Goal: Information Seeking & Learning: Learn about a topic

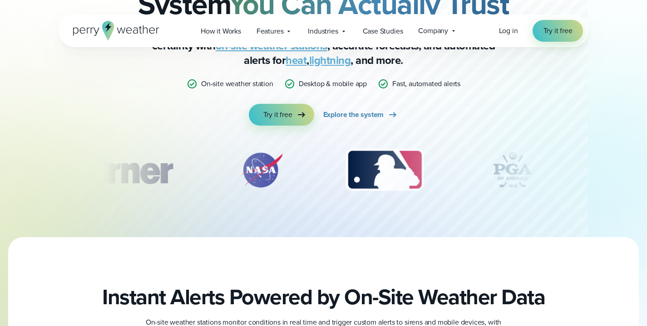
scroll to position [99, 0]
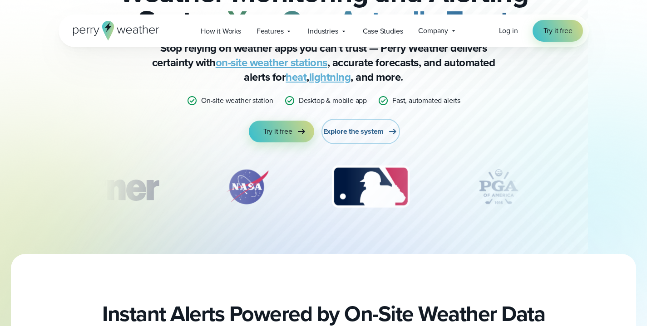
click at [346, 138] on link "Explore the system" at bounding box center [360, 132] width 75 height 22
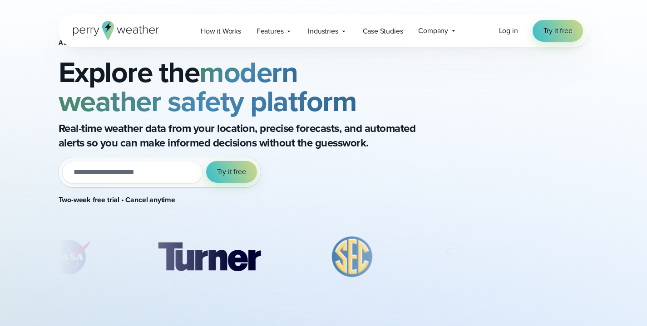
scroll to position [41, 0]
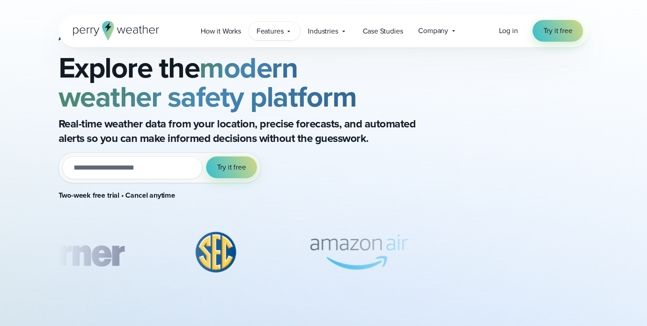
click at [279, 34] on span "Features" at bounding box center [269, 31] width 27 height 11
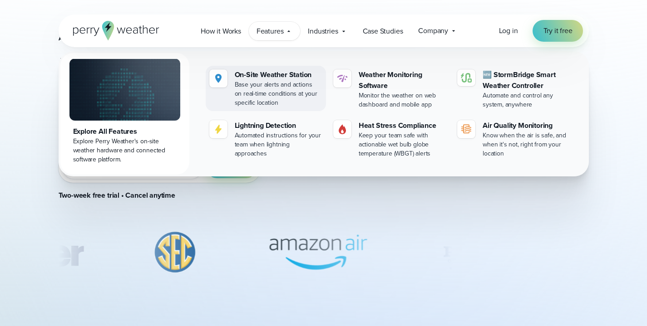
click at [271, 76] on div "On-Site Weather Station" at bounding box center [279, 74] width 88 height 11
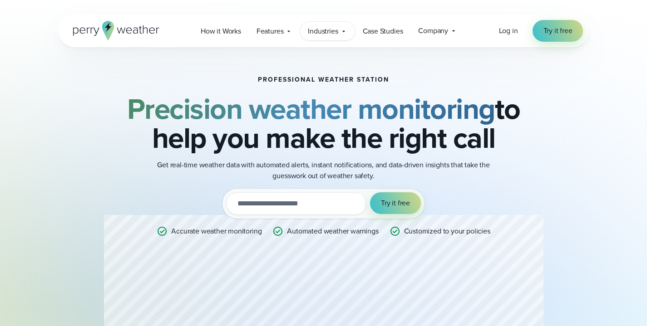
click at [333, 34] on span "Industries" at bounding box center [323, 31] width 30 height 11
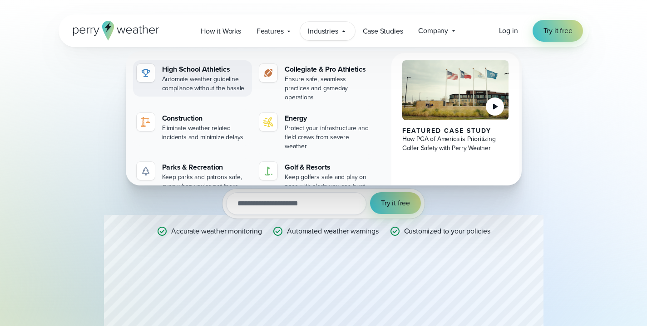
click at [213, 68] on div "High School Athletics" at bounding box center [205, 69] width 87 height 11
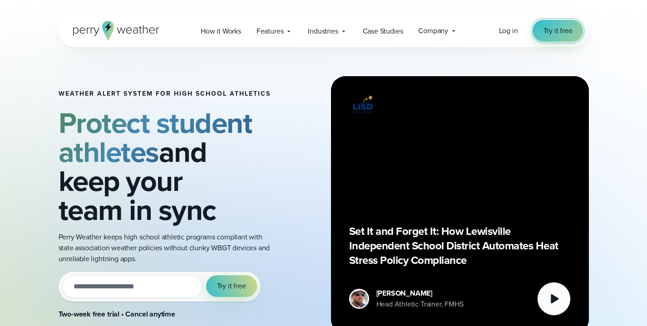
click at [545, 29] on span "Try it free" at bounding box center [557, 30] width 29 height 11
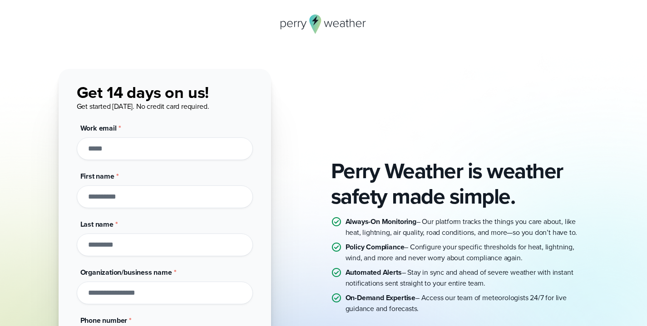
click at [309, 21] on icon at bounding box center [315, 25] width 12 height 20
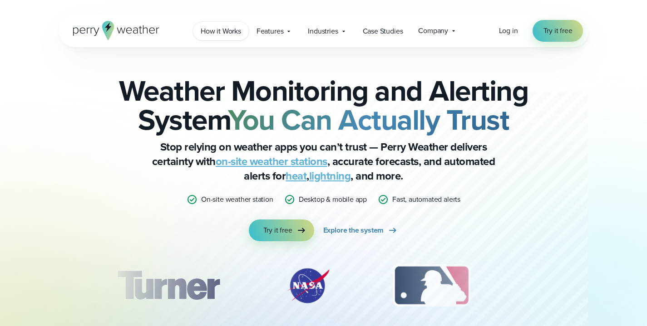
click at [219, 30] on span "How it Works" at bounding box center [221, 31] width 40 height 11
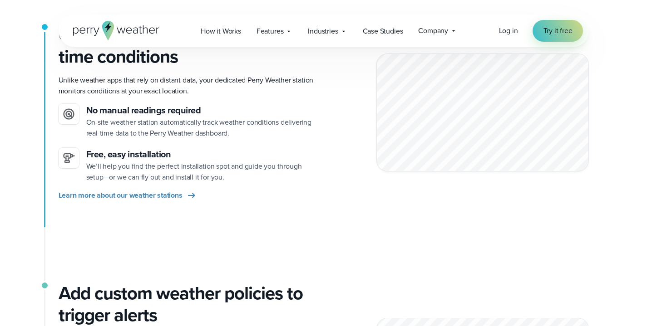
scroll to position [249, 0]
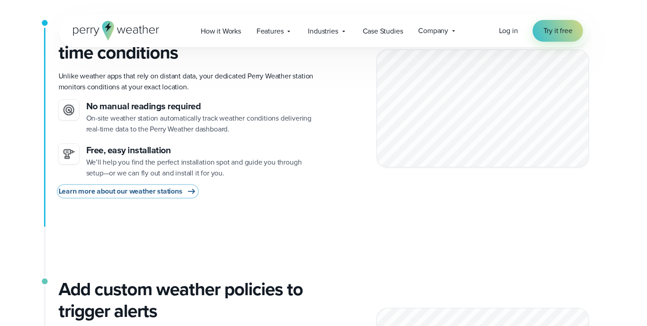
click at [162, 195] on span "Learn more about our weather stations" at bounding box center [121, 191] width 124 height 11
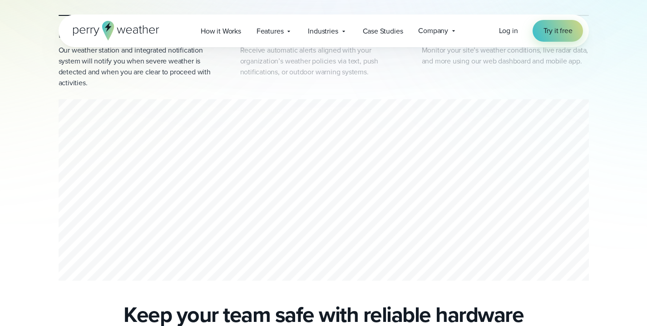
scroll to position [532, 0]
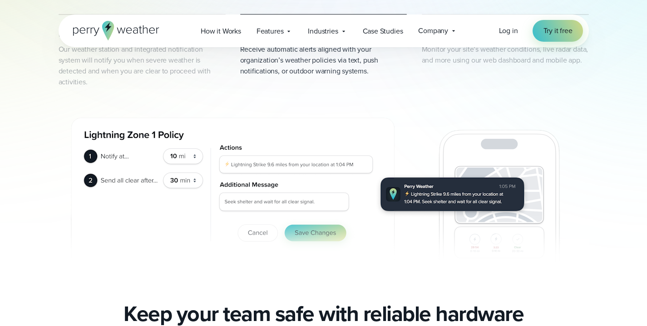
click at [311, 160] on div "Lightning and weather monitoring Our weather station and integrated notificatio…" at bounding box center [324, 190] width 530 height 185
